Goal: Task Accomplishment & Management: Use online tool/utility

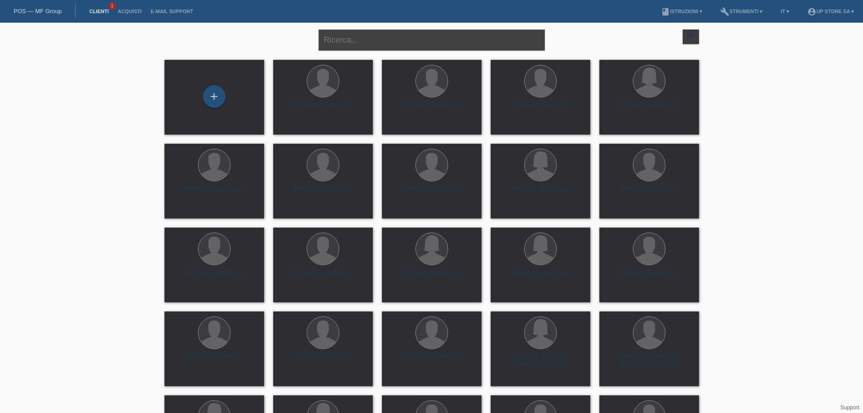
click at [404, 42] on input "text" at bounding box center [432, 39] width 227 height 21
type input "minen"
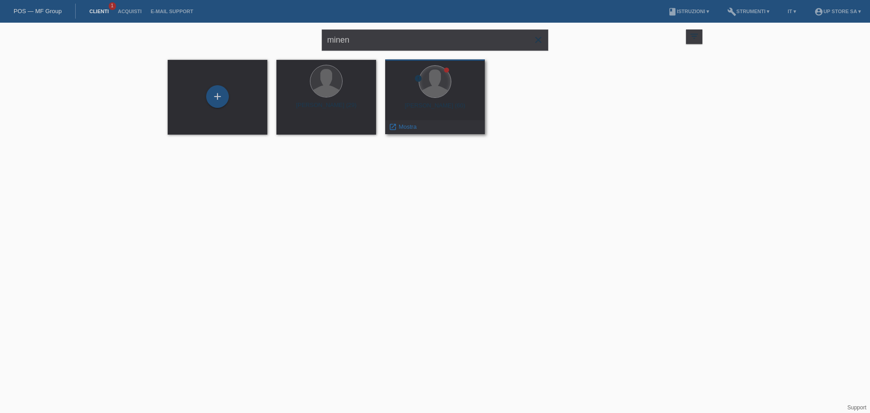
click at [435, 86] on div at bounding box center [435, 82] width 32 height 32
click at [403, 129] on span "Mostra" at bounding box center [408, 126] width 18 height 7
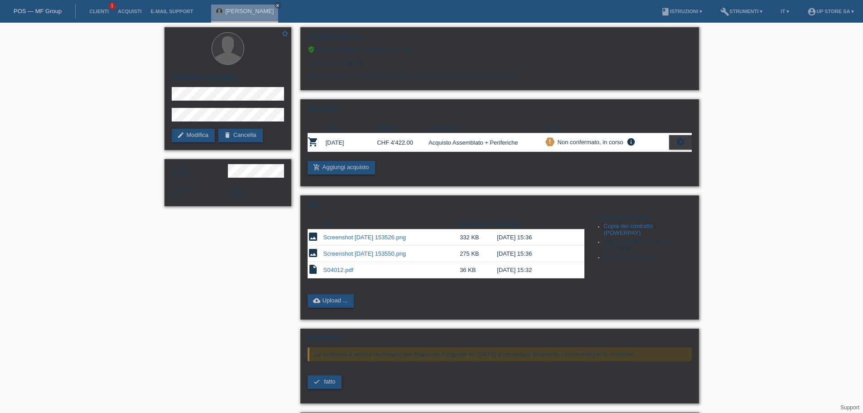
click at [348, 299] on link "cloud_upload Upload ..." at bounding box center [331, 301] width 47 height 14
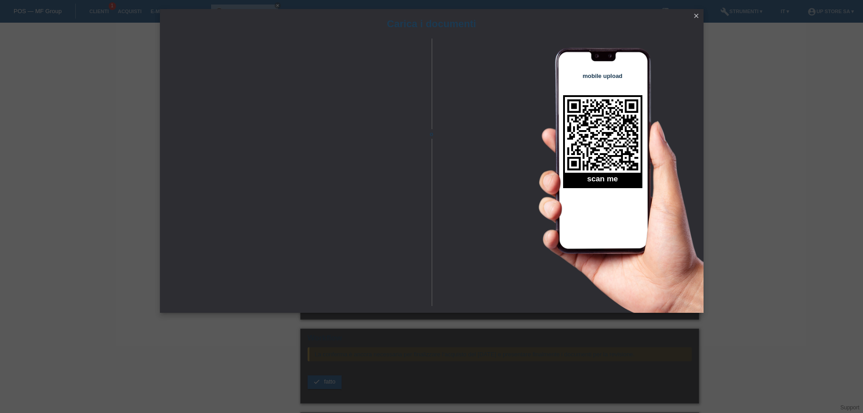
click at [693, 18] on icon "close" at bounding box center [696, 15] width 7 height 7
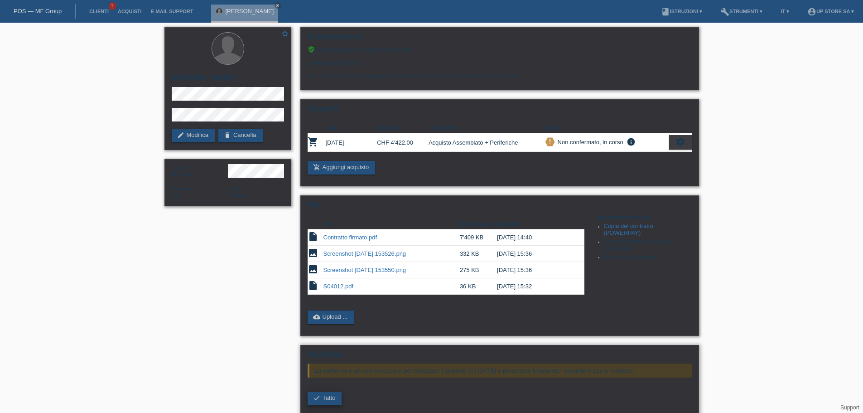
click at [335, 398] on span "fatto" at bounding box center [329, 397] width 11 height 7
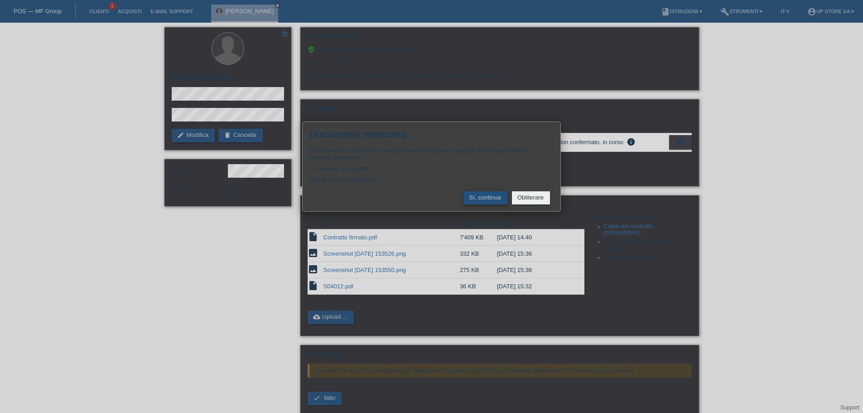
click at [489, 197] on button "Sì, continua" at bounding box center [486, 197] width 44 height 13
